Goal: Entertainment & Leisure: Consume media (video, audio)

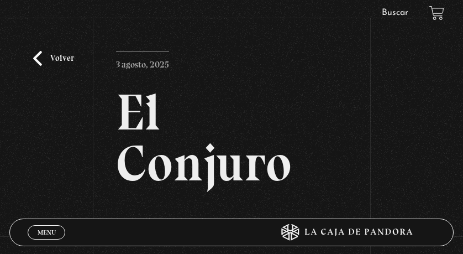
click at [44, 57] on link "Volver" at bounding box center [53, 58] width 41 height 15
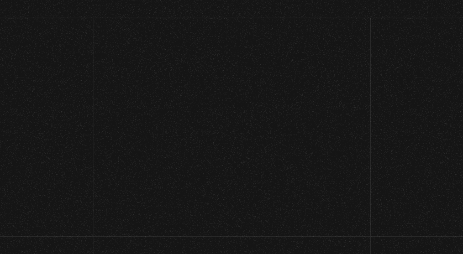
scroll to position [1657, 0]
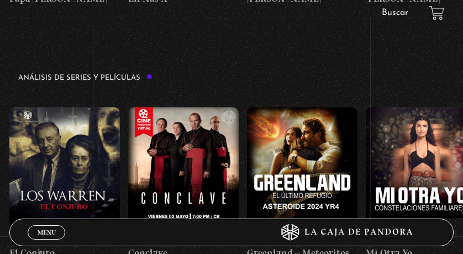
click at [42, 229] on span "Menu" at bounding box center [47, 232] width 18 height 7
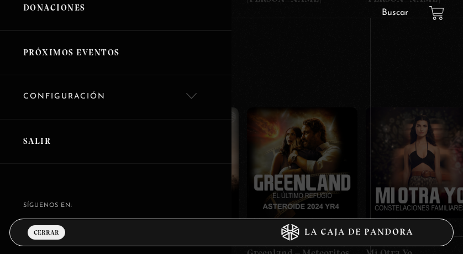
scroll to position [420, 0]
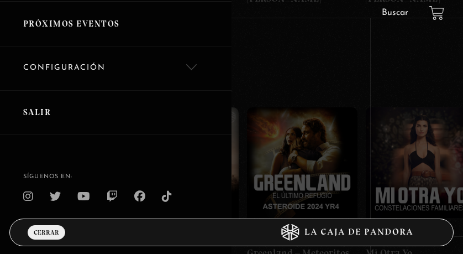
click at [39, 106] on link "Salir" at bounding box center [115, 112] width 231 height 45
